Goal: Information Seeking & Learning: Learn about a topic

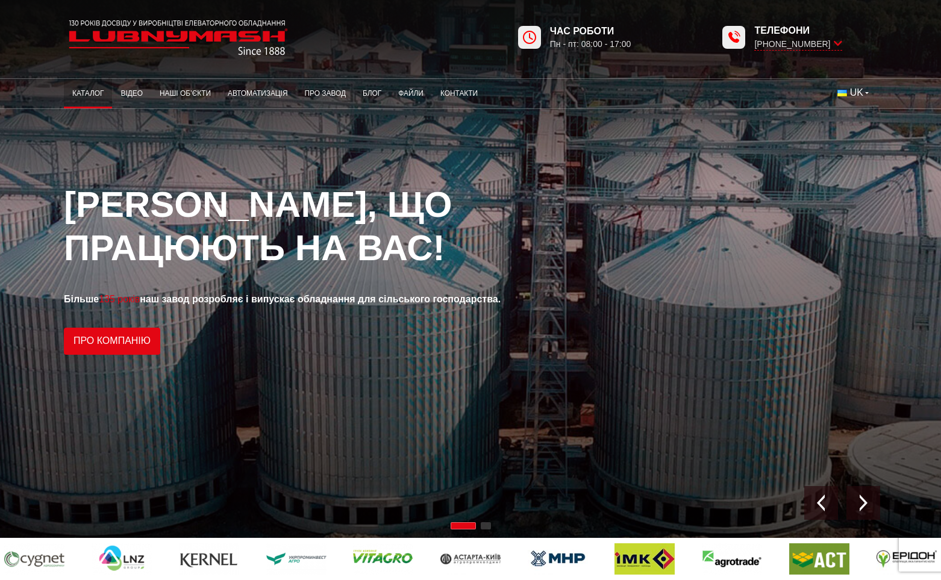
click at [75, 101] on link "Каталог" at bounding box center [88, 93] width 48 height 23
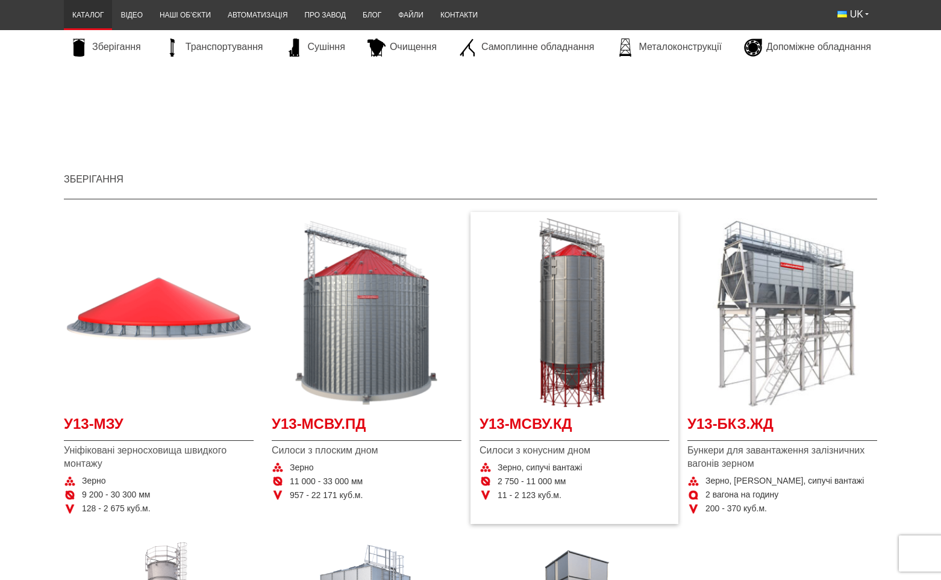
scroll to position [181, 0]
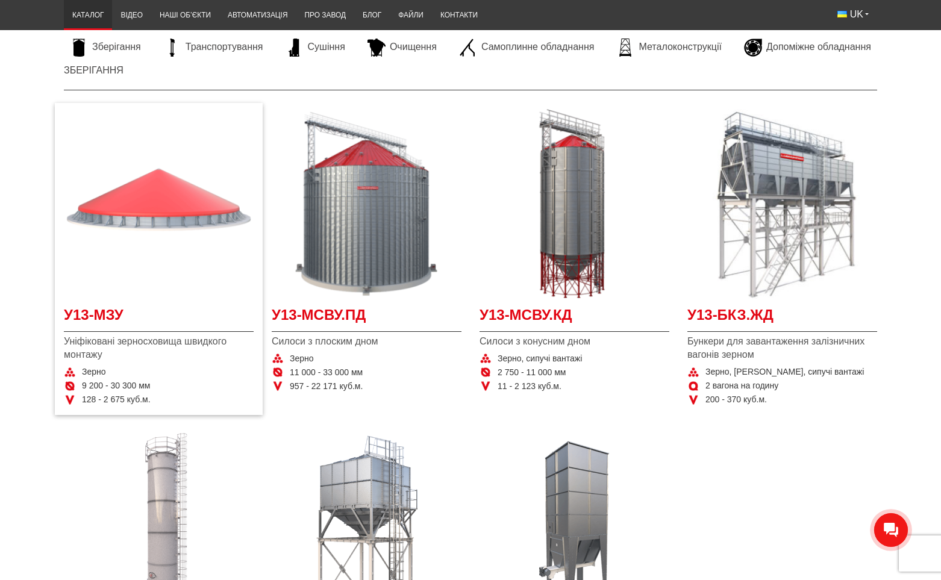
click at [187, 238] on img "Детальніше У13-МЗУ" at bounding box center [159, 204] width 190 height 190
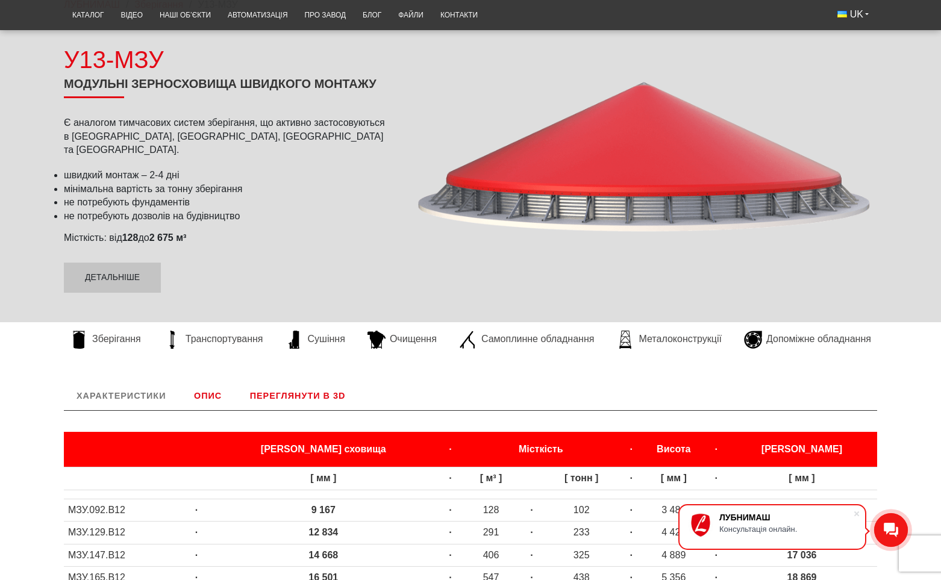
scroll to position [120, 0]
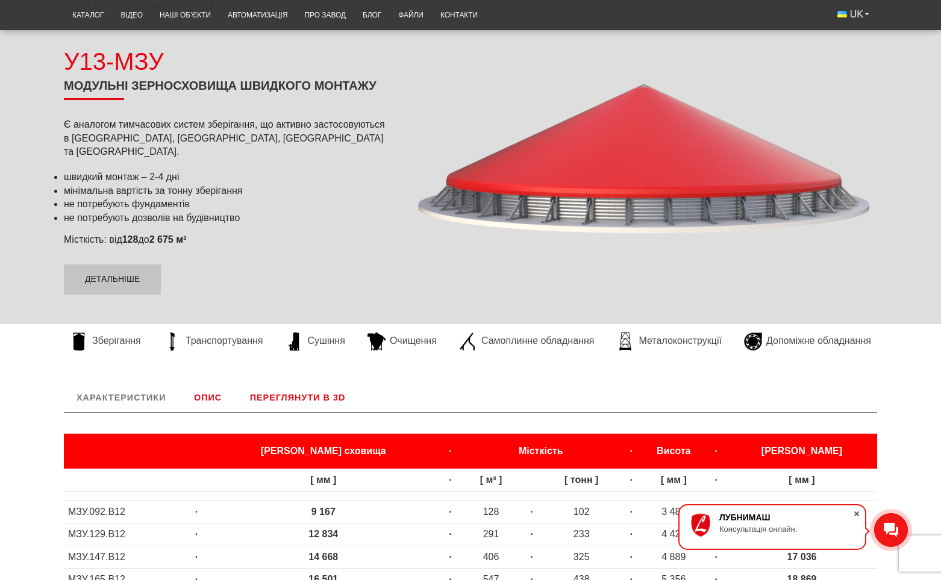
click at [854, 512] on span at bounding box center [856, 514] width 12 height 12
